Goal: Information Seeking & Learning: Learn about a topic

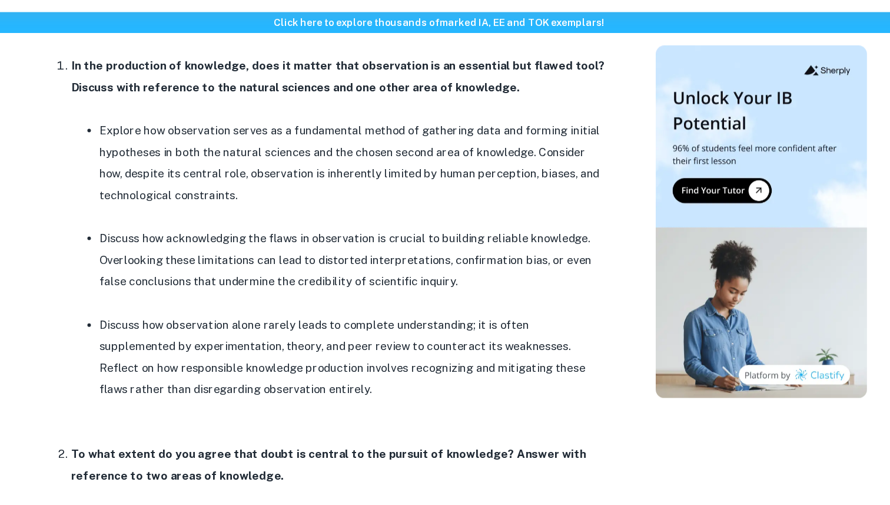
scroll to position [956, 0]
